Goal: Find specific page/section: Find specific page/section

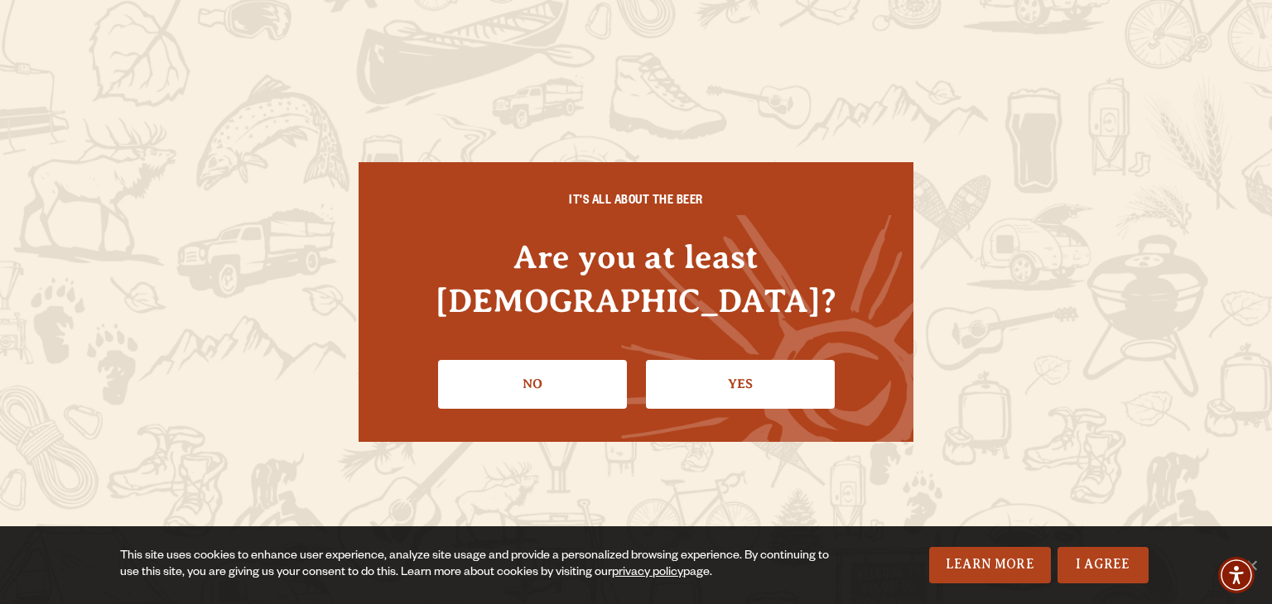
click at [740, 363] on link "Yes" at bounding box center [740, 384] width 189 height 48
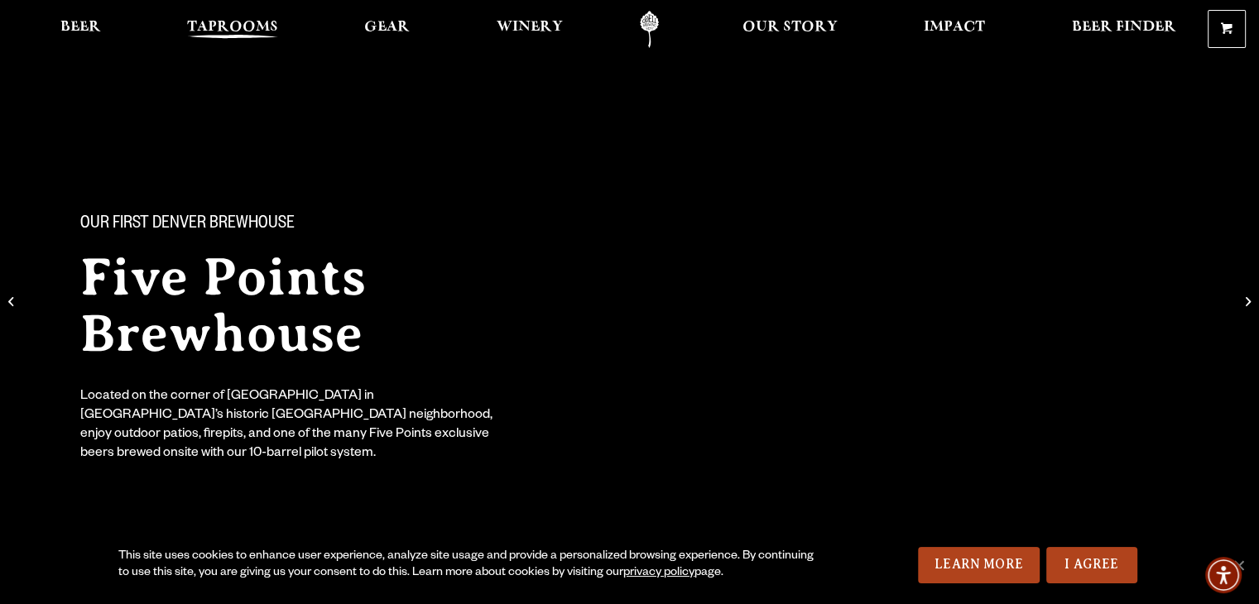
click at [258, 26] on span "Taprooms" at bounding box center [232, 27] width 91 height 13
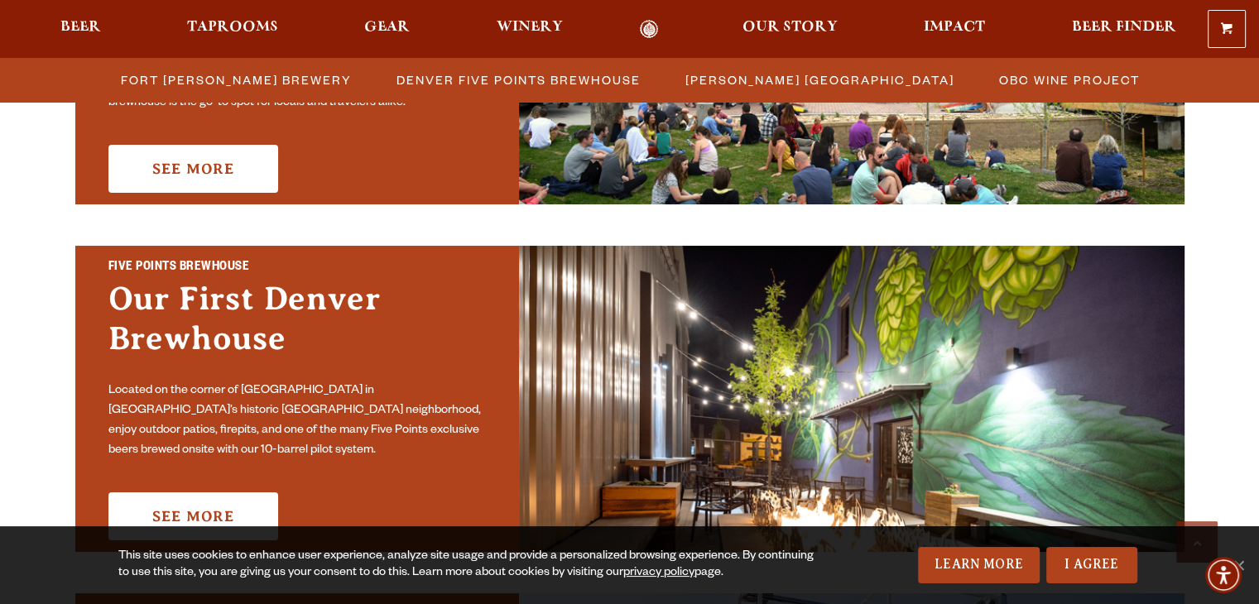
scroll to position [745, 0]
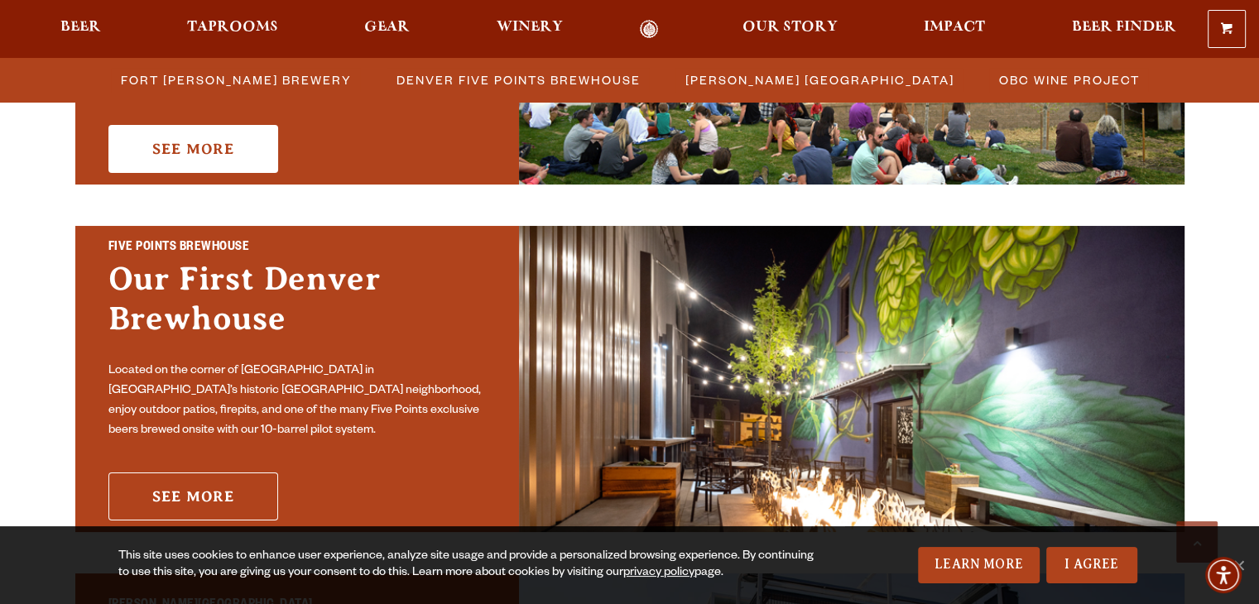
click at [241, 492] on link "See More" at bounding box center [193, 497] width 170 height 48
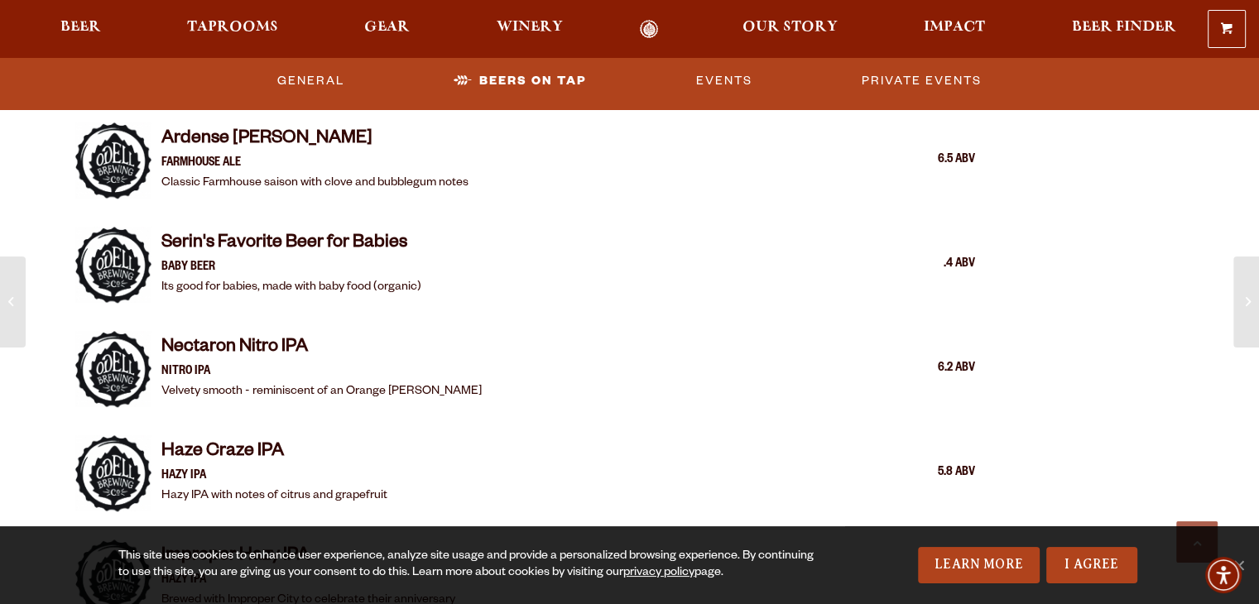
scroll to position [1790, 0]
